Goal: Task Accomplishment & Management: Manage account settings

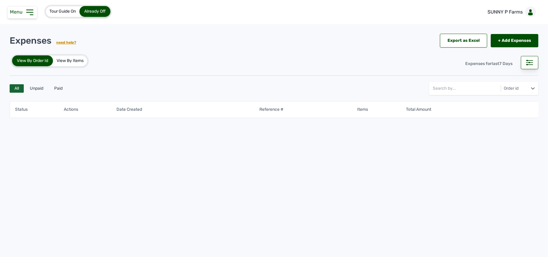
click at [32, 14] on icon at bounding box center [30, 13] width 10 height 10
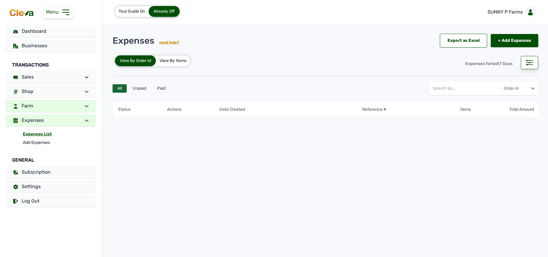
click at [64, 102] on link "Farm" at bounding box center [51, 106] width 90 height 12
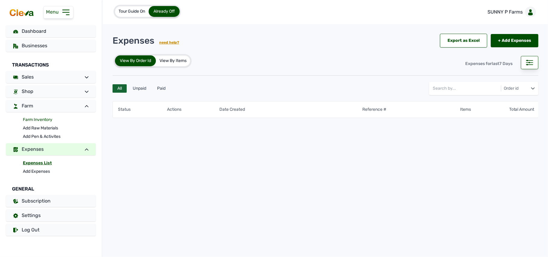
click at [48, 117] on link "Farm Inventory" at bounding box center [59, 120] width 73 height 8
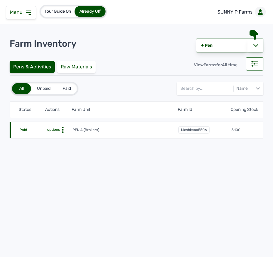
click at [61, 128] on icon at bounding box center [63, 130] width 6 height 6
click at [65, 129] on icon at bounding box center [63, 130] width 6 height 6
click at [54, 138] on div "Farm Activities" at bounding box center [50, 138] width 43 height 7
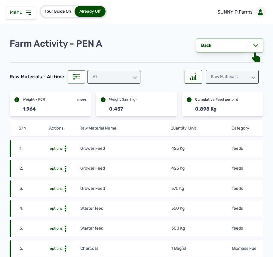
click at [205, 156] on tr "1. options Grower Feed 425 Kg feeds 9th Sept 2025 at 01:15 PM merb8ajfWz" at bounding box center [201, 148] width 382 height 16
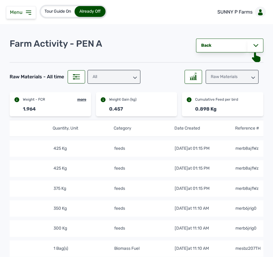
scroll to position [0, 131]
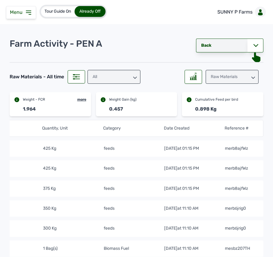
click at [231, 48] on link "Back" at bounding box center [221, 46] width 51 height 14
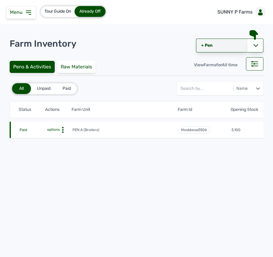
click at [232, 42] on link "+ Pen" at bounding box center [221, 46] width 51 height 14
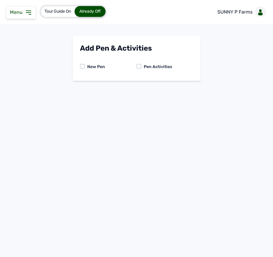
click at [140, 63] on div "New Pen Pen Activities" at bounding box center [136, 66] width 113 height 13
click at [141, 68] on div "Pen Activities" at bounding box center [165, 67] width 57 height 6
click at [141, 64] on div "Pen Activities" at bounding box center [165, 67] width 57 height 6
click at [139, 65] on div at bounding box center [139, 66] width 5 height 5
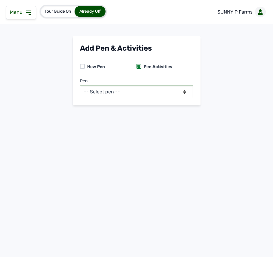
click at [131, 87] on select "-- Select pen -- PEN A (Broilers)" at bounding box center [136, 91] width 113 height 13
select select "mesbkeoa5506"
click at [80, 85] on select "-- Select pen -- PEN A (Broilers)" at bounding box center [136, 91] width 113 height 13
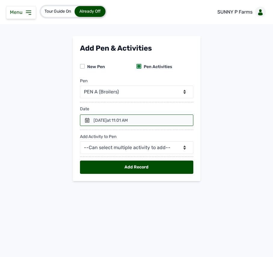
click at [120, 120] on div "12th Sept 2025 at 11:01 AM" at bounding box center [111, 120] width 34 height 6
click at [86, 118] on icon at bounding box center [87, 120] width 5 height 5
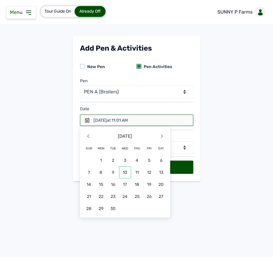
click at [122, 171] on span "10" at bounding box center [125, 172] width 12 height 12
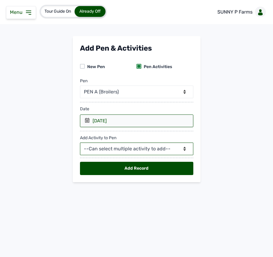
drag, startPoint x: 174, startPoint y: 147, endPoint x: 177, endPoint y: 146, distance: 3.8
click at [174, 147] on select "--Can select multiple activity to add-- Raw Material Losses Weight" at bounding box center [136, 148] width 113 height 13
select select "Raw Material"
click at [80, 143] on select "--Can select multiple activity to add-- Raw Material Losses Weight" at bounding box center [136, 148] width 113 height 13
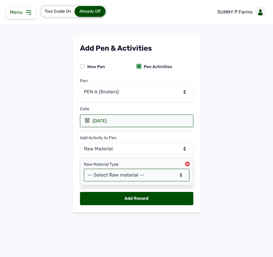
click at [117, 175] on select "-- Select Raw material -- feeds medications vaccines Biomass Fuel" at bounding box center [137, 175] width 106 height 13
select select "feeds"
click at [84, 170] on select "-- Select Raw material -- feeds medications vaccines Biomass Fuel" at bounding box center [137, 175] width 106 height 13
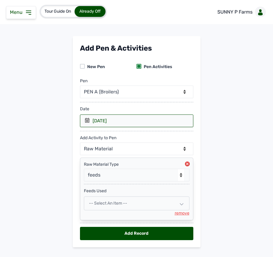
click at [145, 203] on div "-- Select an Item --" at bounding box center [137, 203] width 106 height 14
select select
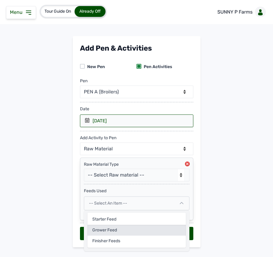
click at [123, 229] on div "Grower Feed" at bounding box center [137, 229] width 98 height 11
select select
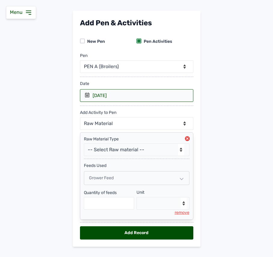
scroll to position [39, 0]
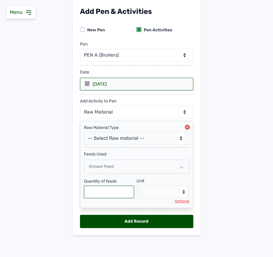
click at [113, 196] on input "text" at bounding box center [109, 191] width 51 height 13
type input "450"
click at [167, 187] on select "--Select unit-- Bag(s) Kg" at bounding box center [163, 191] width 53 height 13
click at [166, 187] on select "--Select unit-- Bag(s) Kg" at bounding box center [163, 191] width 53 height 13
click at [159, 189] on select "--Select unit-- Bag(s) Kg" at bounding box center [163, 191] width 53 height 13
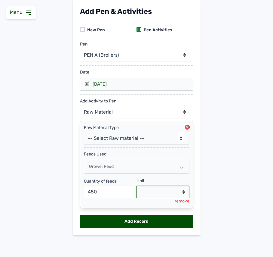
select select "Kg"
click at [137, 185] on select "--Select unit-- Bag(s) Kg" at bounding box center [163, 191] width 53 height 13
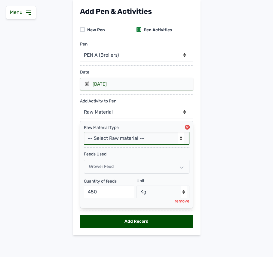
click at [128, 135] on select "-- Select Raw material -- feeds medications vaccines Biomass Fuel" at bounding box center [137, 138] width 106 height 13
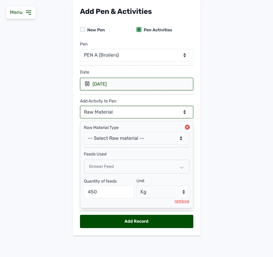
click at [143, 108] on select "--Can select multiple activity to add-- Raw Material Losses Weight" at bounding box center [136, 112] width 113 height 13
select select "Losses"
click at [80, 106] on select "--Can select multiple activity to add-- Raw Material Losses Weight" at bounding box center [136, 112] width 113 height 13
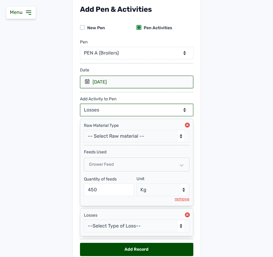
scroll to position [69, 0]
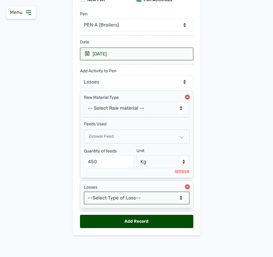
click at [91, 199] on select "--Select Type of Loss-- Mortality Culled Theft" at bounding box center [137, 197] width 106 height 13
drag, startPoint x: 91, startPoint y: 199, endPoint x: 90, endPoint y: 194, distance: 4.6
click at [91, 198] on select "--Select Type of Loss-- Mortality Culled Theft" at bounding box center [137, 197] width 106 height 13
click at [100, 198] on select "--Select Type of Loss-- Mortality Culled Theft" at bounding box center [137, 197] width 106 height 13
select select "Mortality"
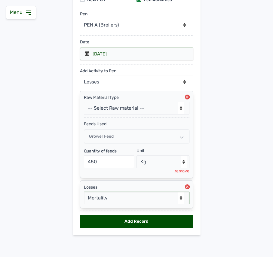
click at [84, 191] on select "--Select Type of Loss-- Mortality Culled Theft" at bounding box center [137, 197] width 106 height 13
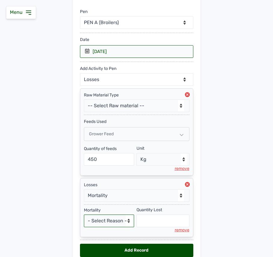
click at [104, 225] on select "- Select Reason - Disease Late Vaccination Wrong Vaccination Heat Lack of Water…" at bounding box center [109, 220] width 51 height 13
select select "Others"
click at [84, 217] on select "- Select Reason - Disease Late Vaccination Wrong Vaccination Heat Lack of Water…" at bounding box center [109, 220] width 51 height 13
select select "null"
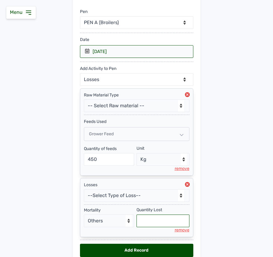
drag, startPoint x: 150, startPoint y: 224, endPoint x: 148, endPoint y: 219, distance: 5.0
click at [150, 224] on input "text" at bounding box center [163, 220] width 53 height 13
type input "3"
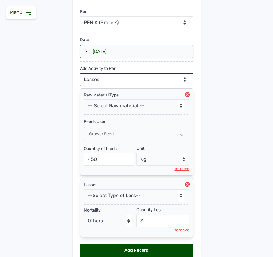
click at [142, 81] on select "--Can select multiple activity to add-- Raw Material Losses Weight" at bounding box center [136, 79] width 113 height 13
select select "Weight"
click at [80, 74] on select "--Can select multiple activity to add-- Raw Material Losses Weight" at bounding box center [136, 79] width 113 height 13
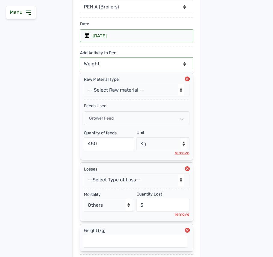
scroll to position [131, 0]
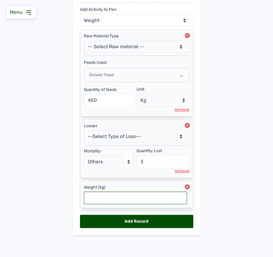
click at [156, 194] on input "text" at bounding box center [135, 197] width 103 height 13
type input "0.63"
click at [169, 221] on div "Add Record" at bounding box center [136, 221] width 113 height 13
select select "null"
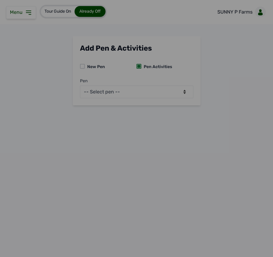
scroll to position [0, 0]
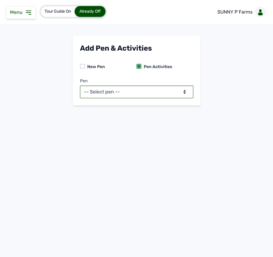
click at [129, 90] on select "-- Select pen -- PEN A (Broilers)" at bounding box center [136, 91] width 113 height 13
select select "mesbkeoa5506"
click at [80, 85] on select "-- Select pen -- PEN A (Broilers)" at bounding box center [136, 91] width 113 height 13
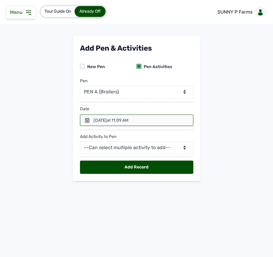
click at [91, 122] on div at bounding box center [136, 119] width 113 height 11
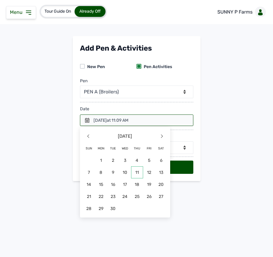
click at [138, 175] on span "11" at bounding box center [137, 172] width 12 height 12
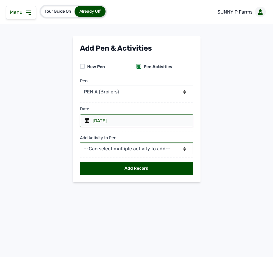
click at [146, 151] on select "--Can select multiple activity to add-- Raw Material Losses Weight" at bounding box center [136, 148] width 113 height 13
select select "Raw Material"
click at [80, 143] on select "--Can select multiple activity to add-- Raw Material Losses Weight" at bounding box center [136, 148] width 113 height 13
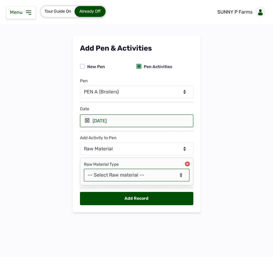
click at [140, 172] on select "-- Select Raw material -- feeds medications vaccines Biomass Fuel" at bounding box center [137, 175] width 106 height 13
select select "feeds"
click at [84, 170] on select "-- Select Raw material -- feeds medications vaccines Biomass Fuel" at bounding box center [137, 175] width 106 height 13
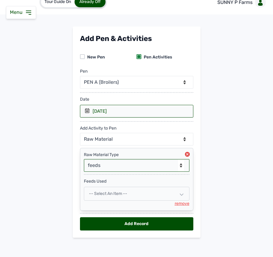
scroll to position [14, 0]
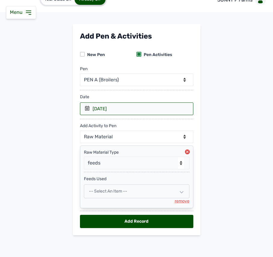
click at [149, 193] on div "-- Select an Item --" at bounding box center [137, 191] width 106 height 14
select select
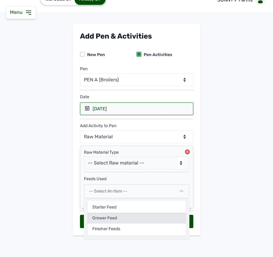
click at [126, 214] on div "Grower Feed" at bounding box center [137, 217] width 98 height 11
select select
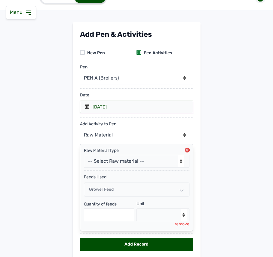
scroll to position [39, 0]
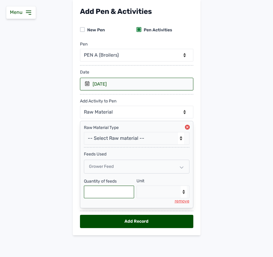
click at [122, 193] on input "text" at bounding box center [109, 191] width 51 height 13
type input "475"
click at [157, 192] on select "--Select unit-- Bag(s) Kg" at bounding box center [163, 191] width 53 height 13
select select "Kg"
click at [137, 185] on select "--Select unit-- Bag(s) Kg" at bounding box center [163, 191] width 53 height 13
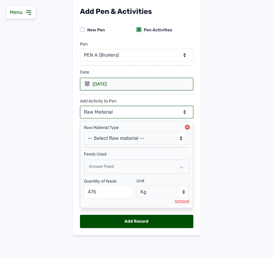
click at [147, 111] on select "--Can select multiple activity to add-- Raw Material Losses Weight" at bounding box center [136, 112] width 113 height 13
select select "Weight"
click at [80, 106] on select "--Can select multiple activity to add-- Raw Material Losses Weight" at bounding box center [136, 112] width 113 height 13
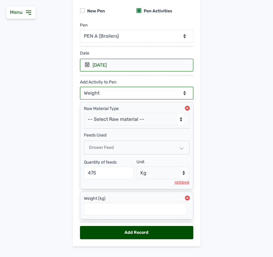
scroll to position [69, 0]
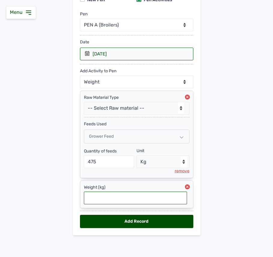
click at [164, 197] on input "text" at bounding box center [135, 197] width 103 height 13
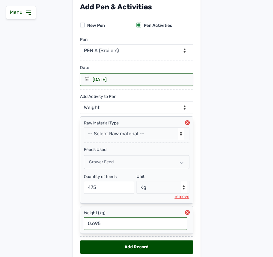
scroll to position [29, 0]
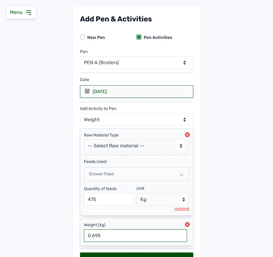
type input "0.695"
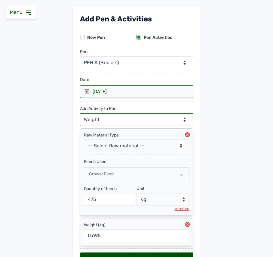
click at [136, 120] on select "--Can select multiple activity to add-- Raw Material Losses Weight" at bounding box center [136, 119] width 113 height 13
select select "Losses"
click at [80, 114] on select "--Can select multiple activity to add-- Raw Material Losses Weight" at bounding box center [136, 119] width 113 height 13
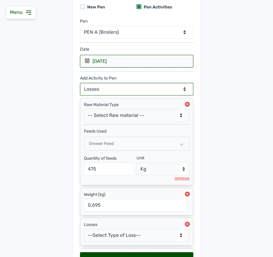
scroll to position [100, 0]
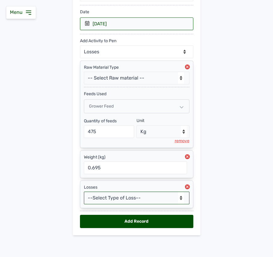
click at [134, 195] on select "--Select Type of Loss-- Mortality Culled Theft" at bounding box center [137, 197] width 106 height 13
click at [84, 191] on select "--Select Type of Loss-- Mortality Culled Theft" at bounding box center [137, 197] width 106 height 13
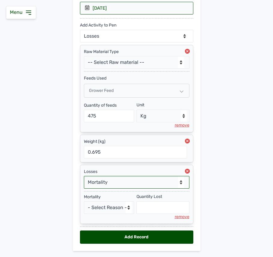
scroll to position [131, 0]
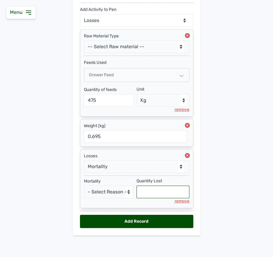
click at [153, 194] on input "text" at bounding box center [163, 191] width 53 height 13
select select "null"
type input "4"
click at [120, 193] on select "- Select Reason - Disease Late Vaccination Wrong Vaccination Heat Lack of Water…" at bounding box center [109, 191] width 51 height 13
select select "Others"
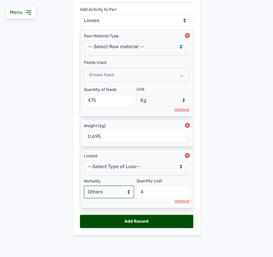
click at [84, 185] on select "- Select Reason - Disease Late Vaccination Wrong Vaccination Heat Lack of Water…" at bounding box center [109, 191] width 51 height 13
click at [135, 218] on div "Add Record" at bounding box center [136, 221] width 113 height 13
select select "null"
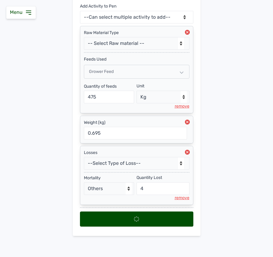
select select
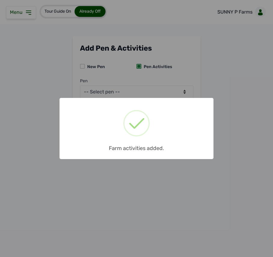
click at [179, 188] on div "× Farm activities added. OK No Cancel" at bounding box center [136, 128] width 273 height 257
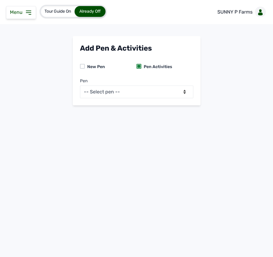
click at [25, 15] on icon at bounding box center [28, 12] width 7 height 7
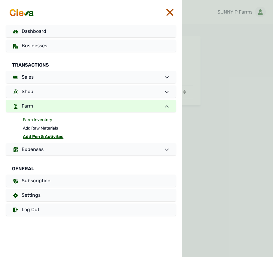
click at [47, 118] on link "Farm Inventory" at bounding box center [99, 120] width 153 height 8
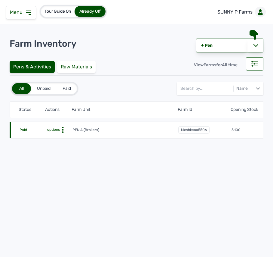
click at [64, 127] on icon at bounding box center [63, 130] width 6 height 6
click at [61, 138] on div "Farm Activities" at bounding box center [50, 138] width 43 height 7
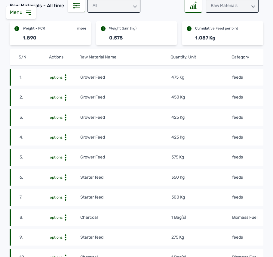
scroll to position [80, 0]
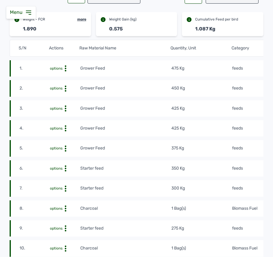
click at [200, 71] on td "475 Kg" at bounding box center [201, 68] width 61 height 7
drag, startPoint x: 200, startPoint y: 71, endPoint x: 199, endPoint y: 58, distance: 13.3
click at [200, 67] on td "475 Kg" at bounding box center [201, 68] width 61 height 7
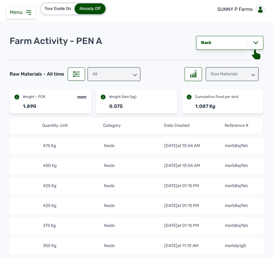
scroll to position [0, 0]
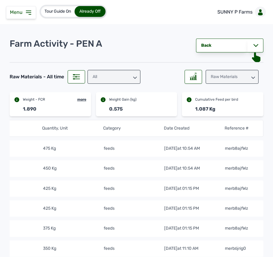
click at [229, 79] on div "Raw Materials" at bounding box center [232, 77] width 53 height 14
click at [222, 98] on div "Raw Materials Weight Losses" at bounding box center [232, 103] width 53 height 35
click at [222, 99] on div "Weight" at bounding box center [232, 103] width 53 height 11
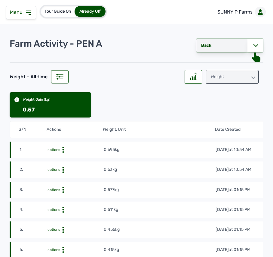
click at [211, 46] on link "Back" at bounding box center [221, 46] width 51 height 14
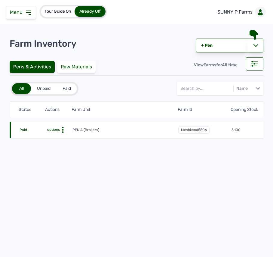
click at [31, 13] on icon at bounding box center [28, 12] width 7 height 7
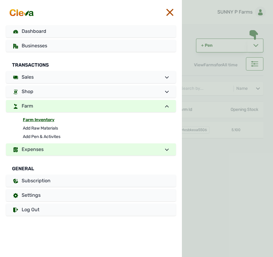
click at [37, 148] on span "Expenses" at bounding box center [33, 149] width 22 height 6
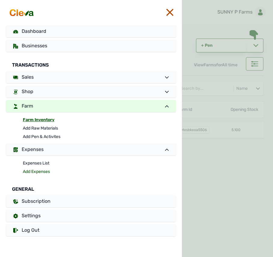
click at [33, 173] on link "Add Expenses" at bounding box center [99, 171] width 153 height 8
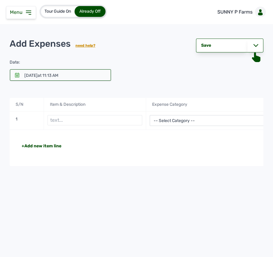
click at [20, 76] on icon at bounding box center [17, 75] width 5 height 5
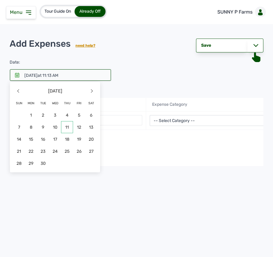
click at [68, 130] on span "11" at bounding box center [67, 127] width 12 height 12
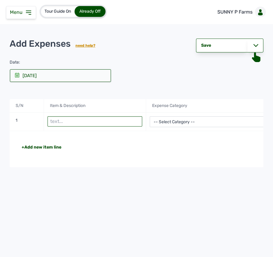
click at [57, 122] on input "text" at bounding box center [95, 121] width 95 height 10
type input "Wood shavings"
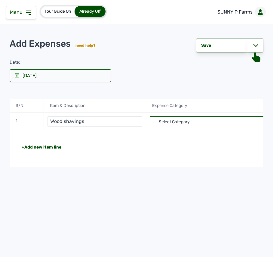
click at [209, 121] on select "-- Select Category -- Advertising Expenses Bank Charges Entertainment Expenses …" at bounding box center [214, 121] width 129 height 11
select select "Repair & Maintenance Expenses"
click at [150, 117] on select "-- Select Category -- Advertising Expenses Bank Charges Entertainment Expenses …" at bounding box center [214, 121] width 129 height 11
click at [238, 149] on div "Total" at bounding box center [260, 147] width 91 height 6
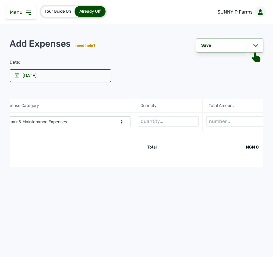
scroll to position [0, 156]
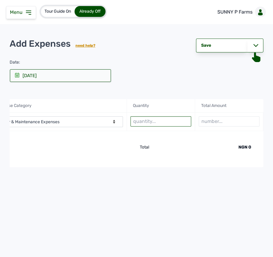
click at [136, 119] on input "text" at bounding box center [161, 121] width 61 height 10
type input "6 bags"
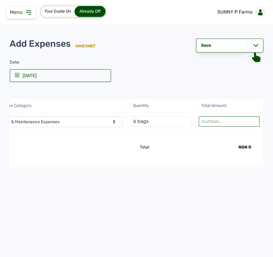
click at [234, 125] on input "number" at bounding box center [229, 121] width 61 height 10
type input "6000"
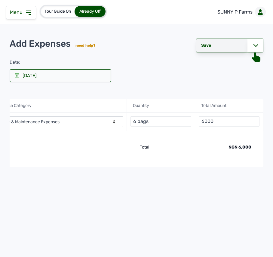
click at [220, 49] on div "Save" at bounding box center [221, 46] width 51 height 14
select select "undefined"
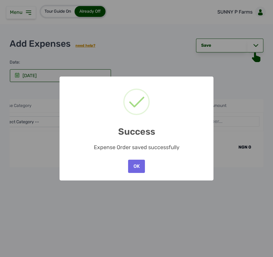
drag, startPoint x: 141, startPoint y: 166, endPoint x: 140, endPoint y: 161, distance: 5.8
click at [141, 164] on button "OK" at bounding box center [136, 165] width 17 height 13
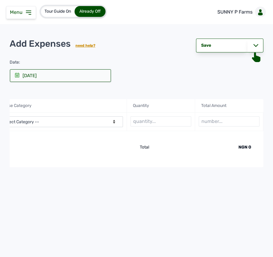
click at [19, 15] on span "Menu" at bounding box center [17, 12] width 15 height 6
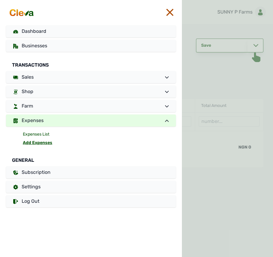
click at [32, 133] on link "Expenses List" at bounding box center [99, 134] width 153 height 8
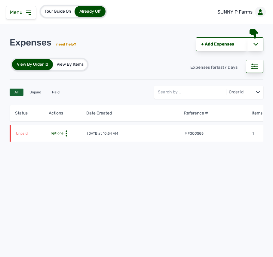
click at [65, 131] on icon at bounding box center [66, 133] width 6 height 6
click at [50, 154] on div "Pay Debt" at bounding box center [61, 156] width 43 height 7
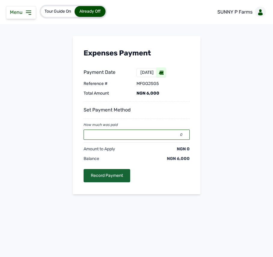
click at [123, 134] on input "0" at bounding box center [137, 134] width 106 height 10
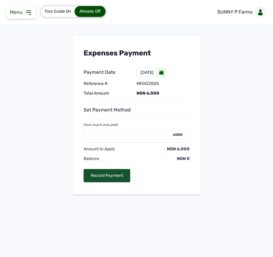
click at [103, 174] on div "Record Payment" at bounding box center [107, 175] width 47 height 13
type input "0"
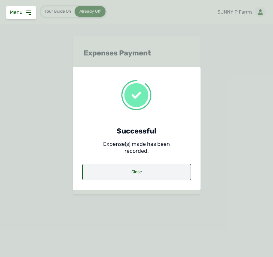
drag, startPoint x: 122, startPoint y: 172, endPoint x: 131, endPoint y: 172, distance: 9.6
click at [131, 172] on div "Close" at bounding box center [136, 172] width 109 height 16
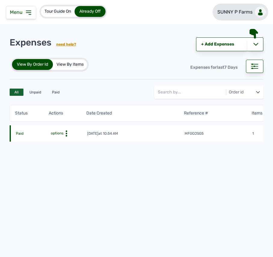
click at [246, 12] on p "SUNNY P Farms" at bounding box center [235, 11] width 35 height 7
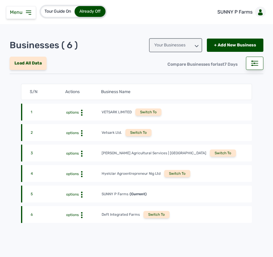
drag, startPoint x: 138, startPoint y: 206, endPoint x: 152, endPoint y: 216, distance: 17.4
click at [152, 216] on div "S/N Actions Business Name 1 options VETSARK LIMITED Switch To 2 options Vetsark…" at bounding box center [136, 153] width 231 height 139
click at [152, 216] on div "Switch To" at bounding box center [157, 214] width 26 height 7
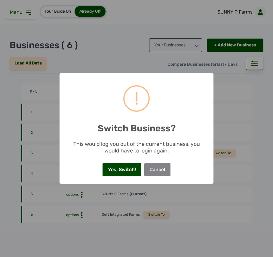
drag, startPoint x: 126, startPoint y: 170, endPoint x: 131, endPoint y: 169, distance: 5.3
click at [128, 170] on button "Yes, Switch!" at bounding box center [122, 169] width 39 height 13
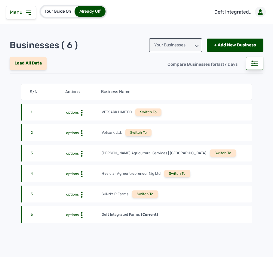
click at [36, 10] on div "Menu Dashboard Businesses Transactions Sales Shop Farm Expenses General Subscri…" at bounding box center [136, 128] width 273 height 257
click at [36, 10] on div "Tour Guide On Already Off" at bounding box center [54, 11] width 108 height 23
click at [28, 10] on icon at bounding box center [28, 12] width 7 height 7
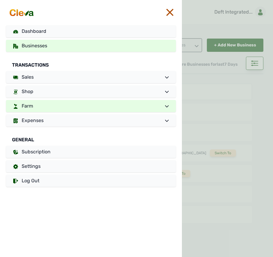
click at [65, 104] on link "Farm" at bounding box center [91, 106] width 170 height 12
click at [148, 106] on link "Farm" at bounding box center [91, 106] width 170 height 12
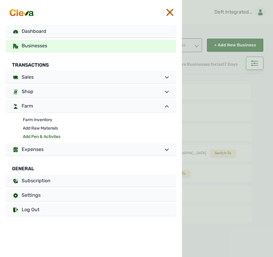
click at [67, 137] on link "Add Pen & Activites" at bounding box center [99, 136] width 153 height 8
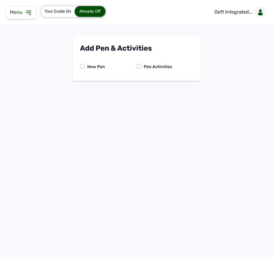
click at [141, 67] on div "Pen Activities" at bounding box center [156, 67] width 31 height 6
click at [140, 68] on div at bounding box center [139, 66] width 5 height 5
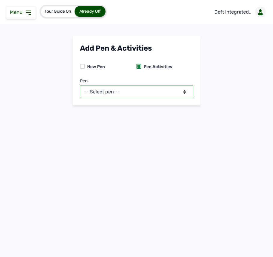
click at [130, 92] on select "-- Select pen -- BATCH 1 (Broilers)" at bounding box center [136, 91] width 113 height 13
select select "mf2jqycq6487"
click at [80, 85] on select "-- Select pen -- BATCH 1 (Broilers)" at bounding box center [136, 91] width 113 height 13
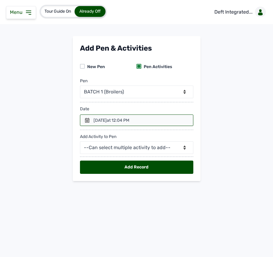
click at [100, 119] on div "12th Sept 2025 at 12:04 PM" at bounding box center [112, 120] width 36 height 6
click at [83, 119] on div at bounding box center [136, 119] width 113 height 11
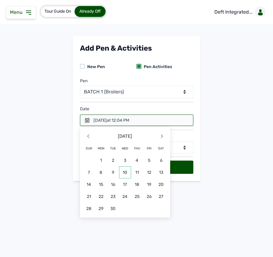
drag, startPoint x: 123, startPoint y: 171, endPoint x: 123, endPoint y: 157, distance: 13.8
click at [123, 170] on span "10" at bounding box center [125, 172] width 12 height 12
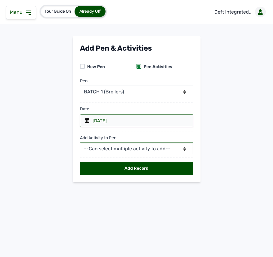
click at [126, 148] on select "--Can select multiple activity to add-- Raw Material Losses Weight" at bounding box center [136, 148] width 113 height 13
select select "Raw Material"
click at [80, 143] on select "--Can select multiple activity to add-- Raw Material Losses Weight" at bounding box center [136, 148] width 113 height 13
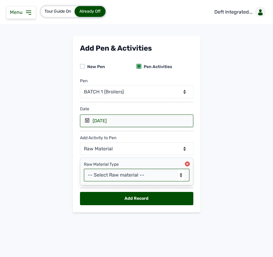
click at [139, 177] on select "-- Select Raw material -- feeds medications vaccines Biomass Fuel" at bounding box center [137, 175] width 106 height 13
select select "feeds"
click at [84, 170] on select "-- Select Raw material -- feeds medications vaccines Biomass Fuel" at bounding box center [137, 175] width 106 height 13
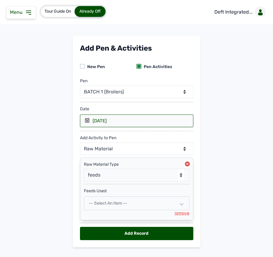
click at [134, 196] on div "-- Select an Item --" at bounding box center [137, 202] width 106 height 16
click at [132, 202] on div "-- Select an Item --" at bounding box center [137, 203] width 106 height 14
select select
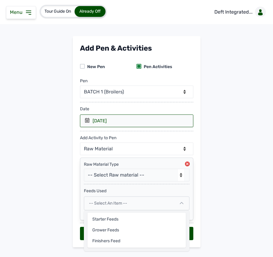
click at [132, 202] on div "-- Select an Item --" at bounding box center [137, 203] width 106 height 14
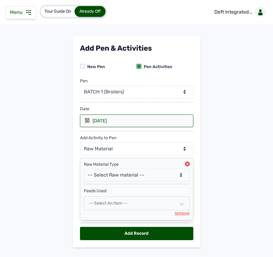
click at [146, 205] on div "-- Select an Item --" at bounding box center [137, 203] width 106 height 14
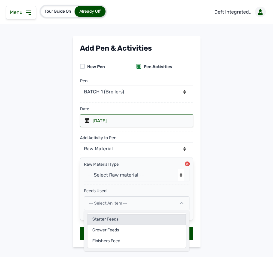
drag, startPoint x: 150, startPoint y: 220, endPoint x: 171, endPoint y: 209, distance: 23.4
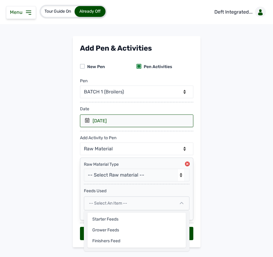
click at [150, 220] on div "Starter Feeds" at bounding box center [137, 219] width 98 height 11
select select
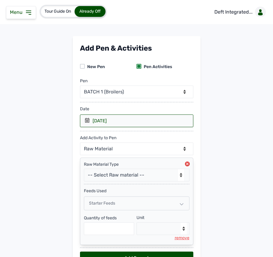
scroll to position [39, 0]
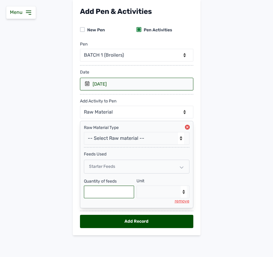
drag, startPoint x: 116, startPoint y: 194, endPoint x: 121, endPoint y: 193, distance: 5.1
click at [118, 194] on input "text" at bounding box center [109, 191] width 51 height 13
type input "100"
click at [147, 190] on select "--Select unit-- Bag(s) Kg" at bounding box center [163, 191] width 53 height 13
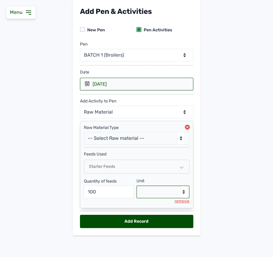
drag, startPoint x: 159, startPoint y: 195, endPoint x: 153, endPoint y: 195, distance: 5.4
click at [157, 195] on select "--Select unit-- Bag(s) Kg" at bounding box center [163, 191] width 53 height 13
click at [137, 185] on select "--Select unit-- Bag(s) Kg" at bounding box center [163, 191] width 53 height 13
drag, startPoint x: 153, startPoint y: 188, endPoint x: 147, endPoint y: 197, distance: 11.2
click at [153, 191] on select "--Select unit-- Bag(s) Kg" at bounding box center [163, 191] width 53 height 13
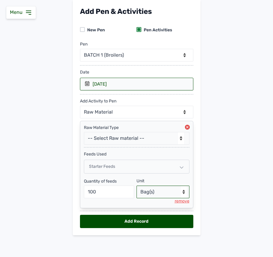
select select "Kg"
click at [137, 185] on select "--Select unit-- Bag(s) Kg" at bounding box center [163, 191] width 53 height 13
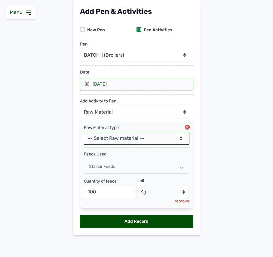
click at [156, 137] on select "-- Select Raw material -- feeds medications vaccines Biomass Fuel" at bounding box center [137, 138] width 106 height 13
select select "vaccines"
click at [84, 132] on select "-- Select Raw material -- feeds medications vaccines Biomass Fuel" at bounding box center [137, 138] width 106 height 13
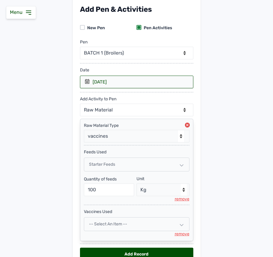
click at [119, 226] on span "-- Select an Item --" at bounding box center [108, 223] width 38 height 5
select select
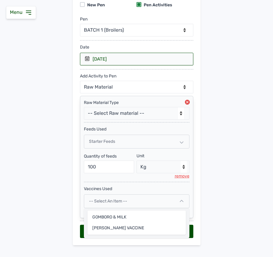
scroll to position [74, 0]
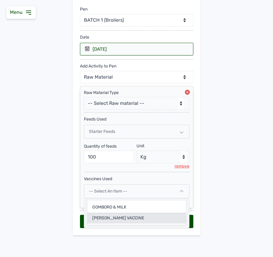
click at [128, 222] on div "LASOTA VACCINE" at bounding box center [137, 217] width 98 height 11
select select
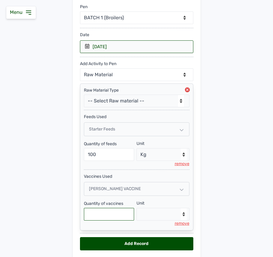
click at [119, 212] on input "text" at bounding box center [109, 214] width 51 height 13
type input "2000"
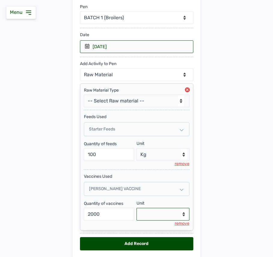
click at [154, 211] on select "--Select unit-- Packet(s)" at bounding box center [163, 214] width 53 height 13
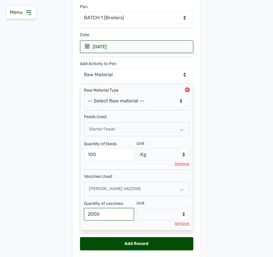
click at [125, 217] on input "2000" at bounding box center [109, 214] width 51 height 13
type input "1"
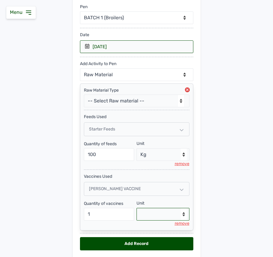
click at [177, 218] on select "--Select unit-- Packet(s)" at bounding box center [163, 214] width 53 height 13
click at [136, 191] on div "LASOTA VACCINE" at bounding box center [137, 189] width 106 height 14
click at [138, 191] on div "LASOTA VACCINE" at bounding box center [137, 189] width 106 height 14
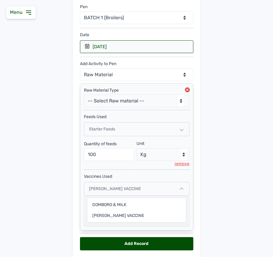
click at [138, 191] on div "LASOTA VACCINE" at bounding box center [137, 189] width 106 height 14
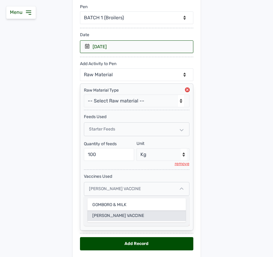
click at [122, 217] on div "LASOTA VACCINE" at bounding box center [137, 215] width 98 height 11
click at [122, 217] on input "text" at bounding box center [109, 214] width 51 height 13
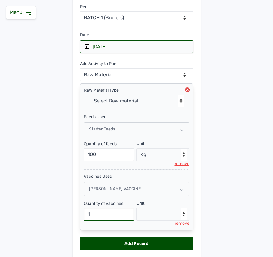
type input "1"
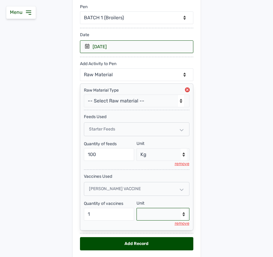
click at [165, 214] on select "--Select unit-- Packet(s)" at bounding box center [163, 214] width 53 height 13
select select "Packet(s)"
click at [137, 210] on select "--Select unit-- Packet(s)" at bounding box center [163, 214] width 53 height 13
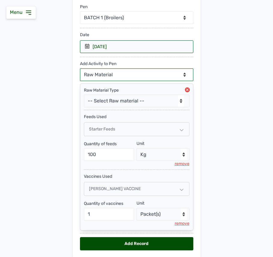
click at [139, 73] on select "--Can select multiple activity to add-- Raw Material Losses Weight" at bounding box center [136, 74] width 113 height 13
select select "Weight"
click at [80, 69] on select "--Can select multiple activity to add-- Raw Material Losses Weight" at bounding box center [136, 74] width 113 height 13
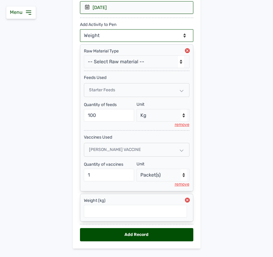
scroll to position [114, 0]
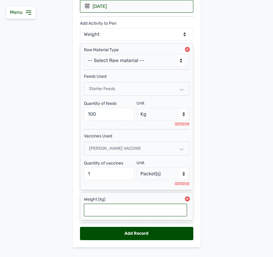
drag, startPoint x: 134, startPoint y: 209, endPoint x: 139, endPoint y: 210, distance: 4.6
click at [135, 210] on input "text" at bounding box center [135, 209] width 103 height 13
type input "0.268"
click at [109, 237] on div "Add Record" at bounding box center [136, 233] width 113 height 13
select select "null"
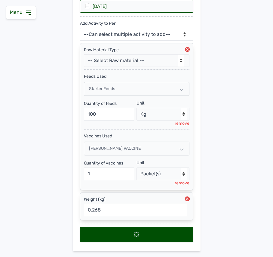
scroll to position [0, 0]
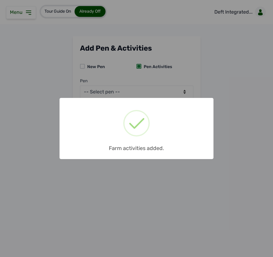
click at [166, 99] on div "× Farm activities added. OK No Cancel" at bounding box center [137, 128] width 154 height 61
click at [166, 95] on div "× Farm activities added. OK No Cancel" at bounding box center [136, 128] width 273 height 257
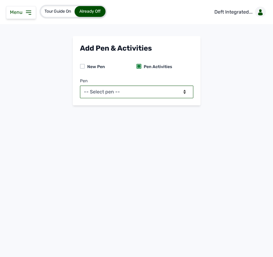
click at [166, 94] on select "-- Select pen -- BATCH 1 (Broilers)" at bounding box center [136, 91] width 113 height 13
select select "mf2jqycq6487"
click at [80, 85] on select "-- Select pen -- BATCH 1 (Broilers)" at bounding box center [136, 91] width 113 height 13
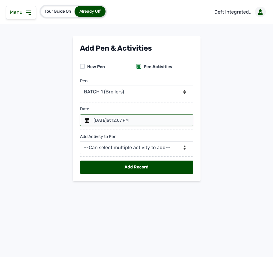
click at [87, 117] on div at bounding box center [136, 119] width 113 height 11
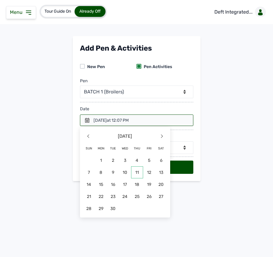
click at [140, 172] on span "11" at bounding box center [137, 172] width 12 height 12
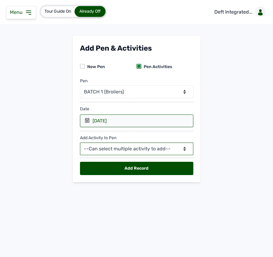
click at [108, 149] on select "--Can select multiple activity to add-- Raw Material Losses Weight" at bounding box center [136, 148] width 113 height 13
select select "Raw Material"
click at [80, 143] on select "--Can select multiple activity to add-- Raw Material Losses Weight" at bounding box center [136, 148] width 113 height 13
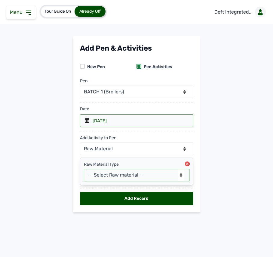
click at [102, 172] on select "-- Select Raw material -- feeds medications vaccines Biomass Fuel" at bounding box center [137, 175] width 106 height 13
click at [108, 174] on select "-- Select Raw material -- feeds medications vaccines Biomass Fuel" at bounding box center [137, 175] width 106 height 13
select select "feeds"
click at [84, 170] on select "-- Select Raw material -- feeds medications vaccines Biomass Fuel" at bounding box center [137, 175] width 106 height 13
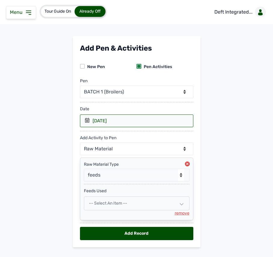
click at [113, 201] on div "-- Select an Item --" at bounding box center [137, 203] width 106 height 14
select select
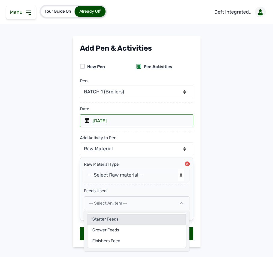
click at [110, 219] on div "Starter Feeds" at bounding box center [137, 219] width 98 height 11
select select
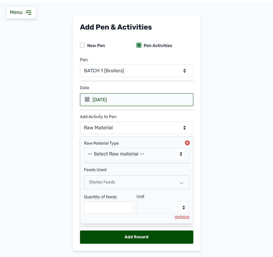
scroll to position [39, 0]
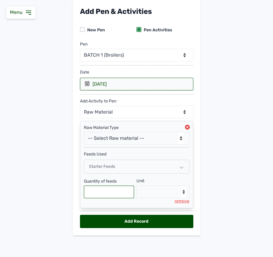
click at [119, 194] on input "text" at bounding box center [109, 191] width 51 height 13
type input "125"
click at [139, 193] on select "--Select unit-- Bag(s) Kg" at bounding box center [163, 191] width 53 height 13
select select "Kg"
click at [137, 185] on select "--Select unit-- Bag(s) Kg" at bounding box center [163, 191] width 53 height 13
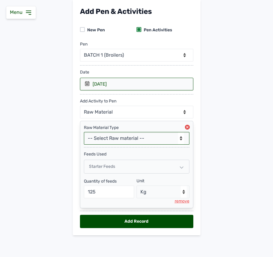
click at [123, 139] on select "-- Select Raw material -- feeds medications vaccines Biomass Fuel" at bounding box center [137, 138] width 106 height 13
select select "medications"
click at [84, 132] on select "-- Select Raw material -- feeds medications vaccines Biomass Fuel" at bounding box center [137, 138] width 106 height 13
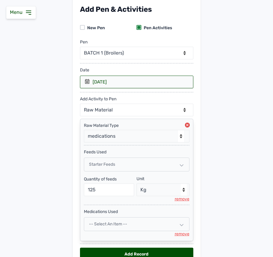
click at [105, 226] on span "-- Select an Item --" at bounding box center [108, 223] width 38 height 5
select select
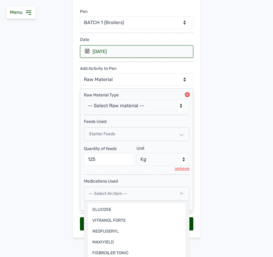
scroll to position [79, 0]
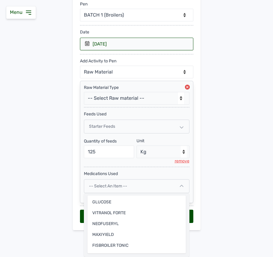
click at [178, 185] on div "-- Select an Item --" at bounding box center [137, 186] width 106 height 14
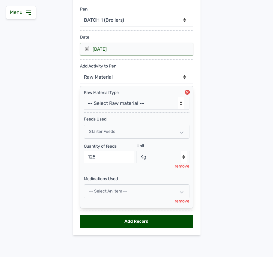
click at [181, 200] on div "remove" at bounding box center [182, 201] width 15 height 6
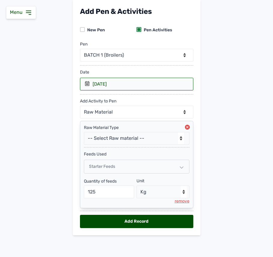
scroll to position [39, 0]
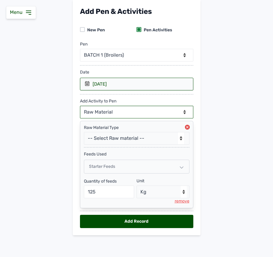
click at [132, 111] on select "--Can select multiple activity to add-- Raw Material Losses Weight" at bounding box center [136, 112] width 113 height 13
select select "Weight"
click at [80, 106] on select "--Can select multiple activity to add-- Raw Material Losses Weight" at bounding box center [136, 112] width 113 height 13
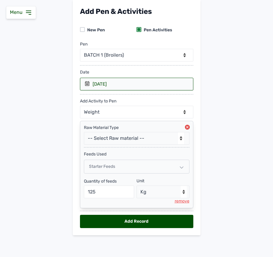
click at [125, 150] on div "feeds Used" at bounding box center [137, 152] width 106 height 10
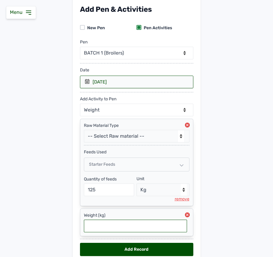
click at [98, 225] on input "text" at bounding box center [135, 225] width 103 height 13
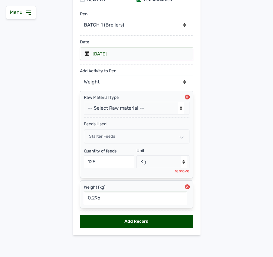
type input "0.296"
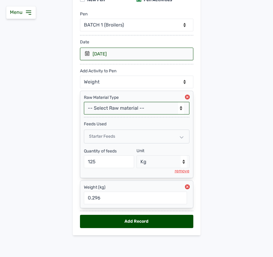
click at [169, 105] on select "-- Select Raw material -- feeds medications vaccines Biomass Fuel" at bounding box center [137, 108] width 106 height 13
click at [220, 156] on main "Add Pen & Activities New Pen Pen Activities Pen -- Select pen -- BATCH 1 (Broil…" at bounding box center [136, 106] width 273 height 275
drag, startPoint x: 220, startPoint y: 156, endPoint x: 223, endPoint y: 156, distance: 3.3
click at [220, 156] on main "Add Pen & Activities New Pen Pen Activities Pen -- Select pen -- BATCH 1 (Broil…" at bounding box center [136, 106] width 273 height 275
click at [128, 222] on div "Add Record" at bounding box center [136, 221] width 113 height 13
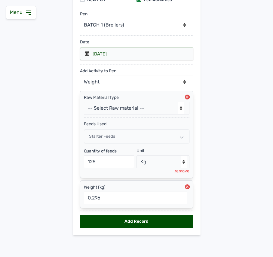
select select "null"
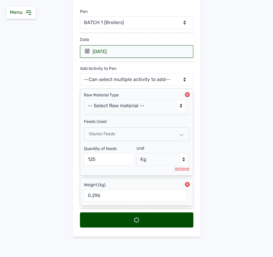
select select
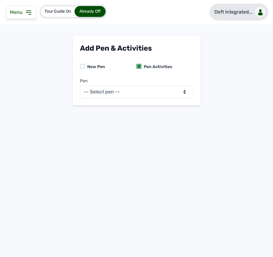
click at [257, 8] on div at bounding box center [260, 12] width 11 height 11
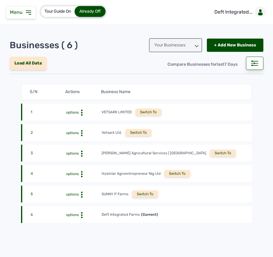
click at [29, 10] on icon at bounding box center [28, 12] width 7 height 7
click at [0, 0] on img at bounding box center [0, 0] width 0 height 0
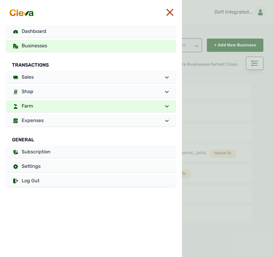
click at [54, 108] on link "Farm" at bounding box center [91, 106] width 170 height 12
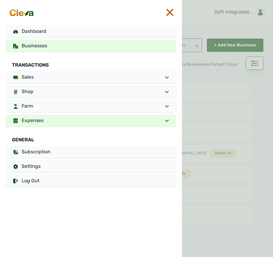
click at [52, 120] on link "Expenses" at bounding box center [91, 120] width 170 height 12
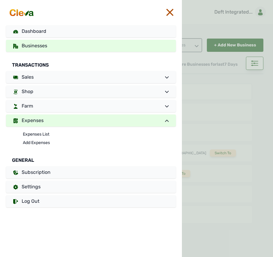
click at [52, 120] on link "Expenses" at bounding box center [91, 120] width 170 height 12
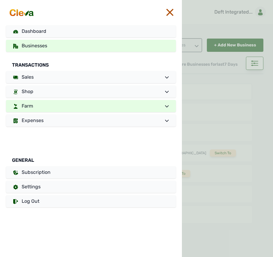
click at [55, 107] on link "Farm" at bounding box center [91, 106] width 170 height 12
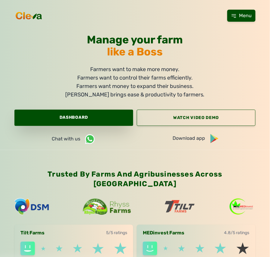
click at [54, 118] on link "Dashboard" at bounding box center [73, 118] width 119 height 16
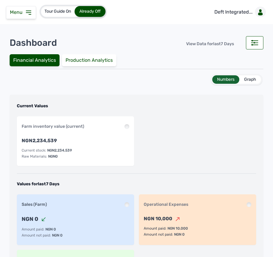
click at [27, 10] on icon at bounding box center [28, 12] width 7 height 7
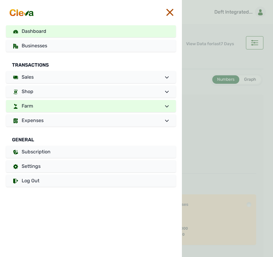
click at [73, 110] on link "Farm" at bounding box center [91, 106] width 170 height 12
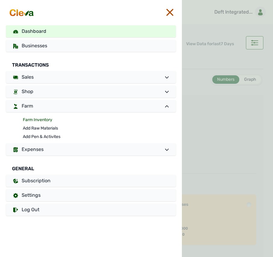
click at [44, 118] on link "Farm Inventory" at bounding box center [99, 120] width 153 height 8
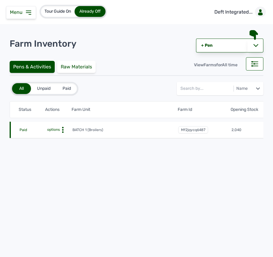
click at [63, 127] on circle at bounding box center [63, 128] width 2 height 2
click at [60, 128] on icon at bounding box center [63, 130] width 6 height 6
click at [57, 135] on div "Farm Activities" at bounding box center [50, 138] width 43 height 7
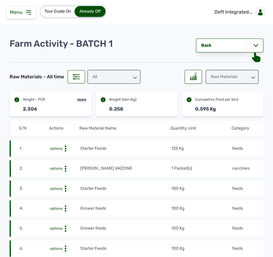
drag, startPoint x: 239, startPoint y: 75, endPoint x: 243, endPoint y: 81, distance: 7.1
click at [243, 80] on div "Raw Materials" at bounding box center [232, 77] width 53 height 14
click at [214, 115] on div "Losses" at bounding box center [232, 114] width 53 height 11
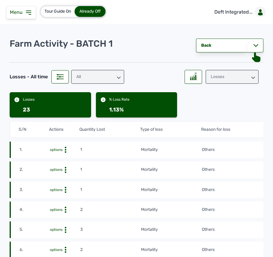
click at [103, 81] on div "All" at bounding box center [97, 77] width 53 height 14
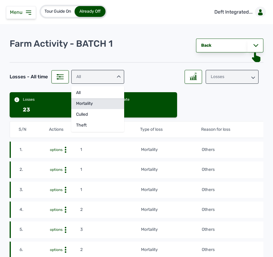
click at [91, 108] on div "mortality" at bounding box center [97, 103] width 53 height 11
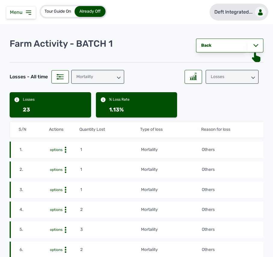
click at [258, 12] on icon at bounding box center [261, 12] width 6 height 6
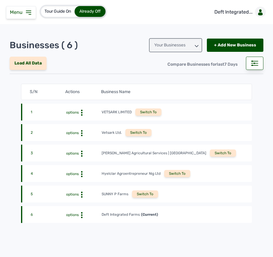
click at [155, 191] on div "Switch To" at bounding box center [145, 193] width 26 height 7
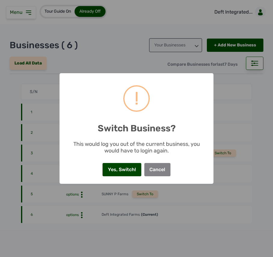
click at [112, 175] on button "Yes, Switch!" at bounding box center [122, 169] width 39 height 13
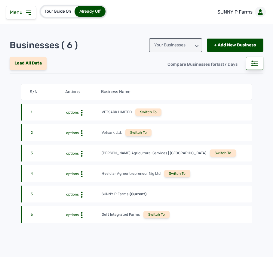
click at [33, 11] on div "Menu" at bounding box center [21, 12] width 30 height 13
click at [31, 13] on icon at bounding box center [28, 13] width 5 height 4
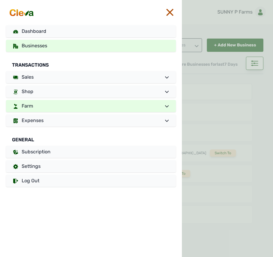
click at [72, 102] on link "Farm" at bounding box center [91, 106] width 170 height 12
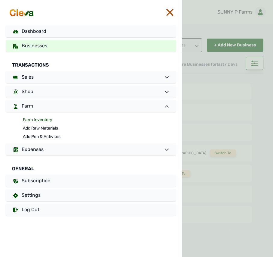
click at [66, 118] on link "Farm Inventory" at bounding box center [99, 120] width 153 height 8
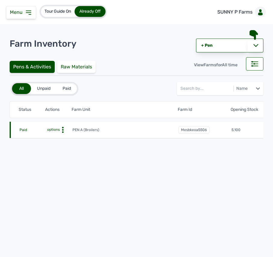
click at [64, 127] on icon at bounding box center [63, 130] width 6 height 6
click at [57, 139] on div "Farm Activities" at bounding box center [50, 138] width 43 height 7
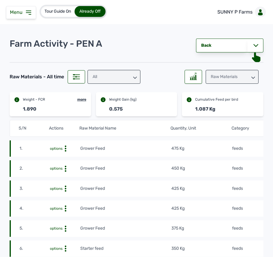
click at [217, 75] on div "Raw Materials" at bounding box center [232, 77] width 53 height 14
click at [215, 112] on div "Losses" at bounding box center [232, 114] width 53 height 11
